Goal: Find specific page/section: Find specific page/section

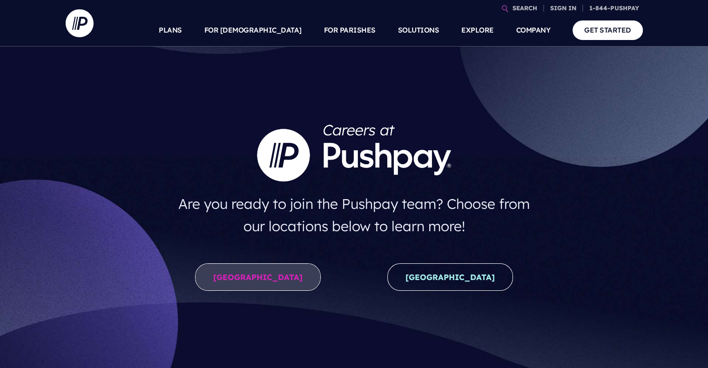
click at [284, 282] on link "[GEOGRAPHIC_DATA]" at bounding box center [258, 277] width 126 height 27
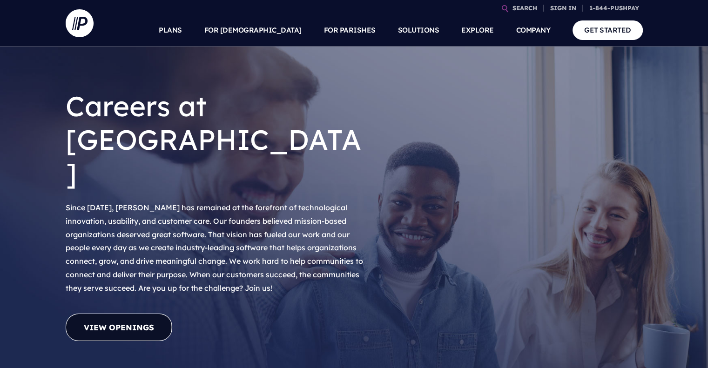
click at [151, 314] on link "View Openings" at bounding box center [119, 327] width 107 height 27
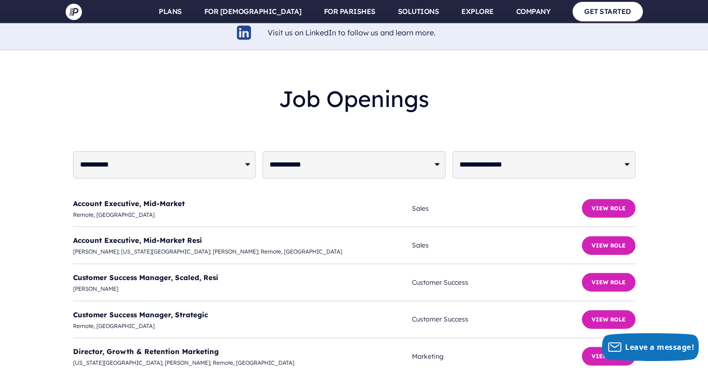
scroll to position [2256, 0]
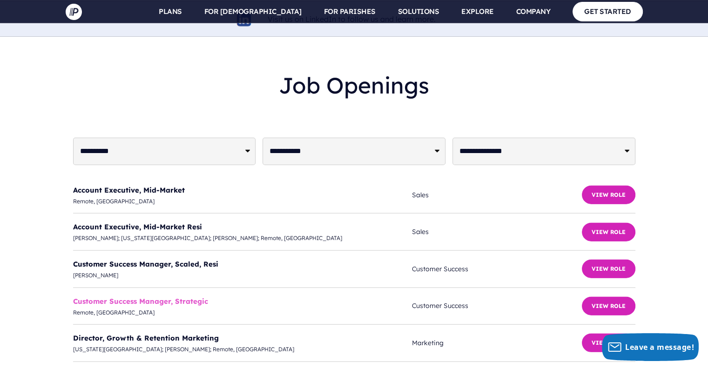
click at [184, 297] on link "Customer Success Manager, Strategic" at bounding box center [140, 301] width 135 height 9
